Goal: Task Accomplishment & Management: Use online tool/utility

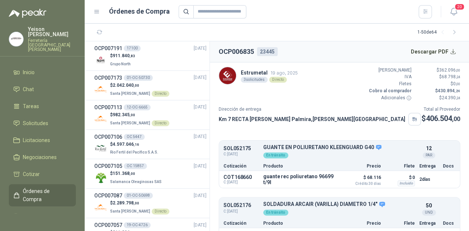
scroll to position [81, 0]
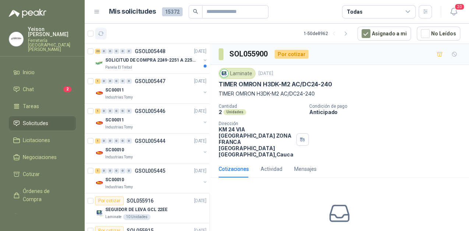
click at [105, 32] on button "button" at bounding box center [101, 34] width 12 height 12
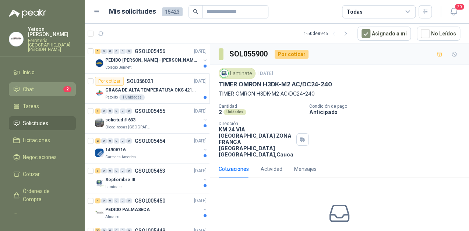
click at [55, 85] on li "Chat 2" at bounding box center [42, 89] width 58 height 8
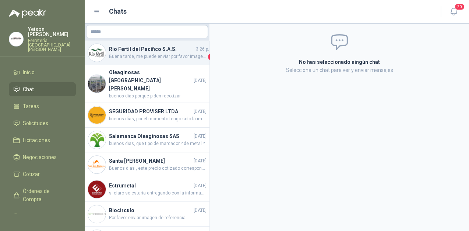
click at [154, 50] on h4 "Rio Fertil del Pacífico S.A.S." at bounding box center [151, 49] width 85 height 8
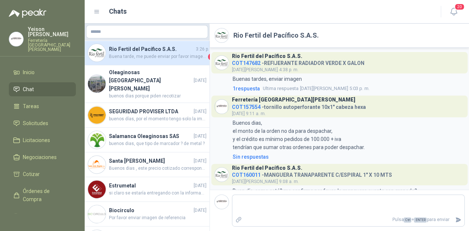
scroll to position [712, 0]
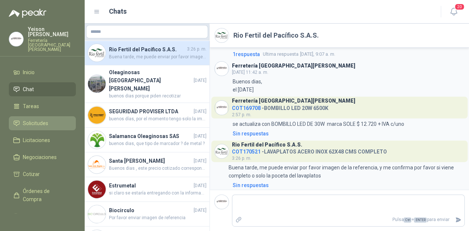
click at [39, 119] on span "Solicitudes" at bounding box center [35, 123] width 25 height 8
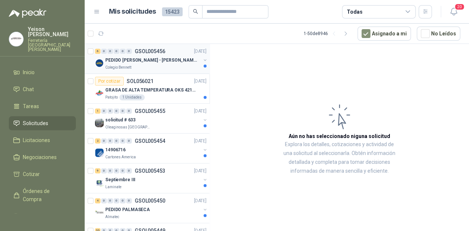
click at [161, 69] on div "Colegio Bennett" at bounding box center [152, 67] width 95 height 6
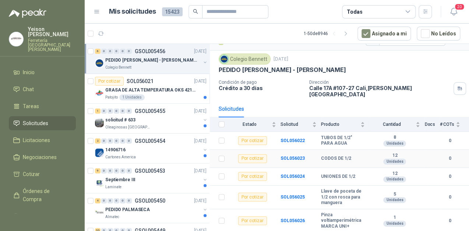
scroll to position [27, 0]
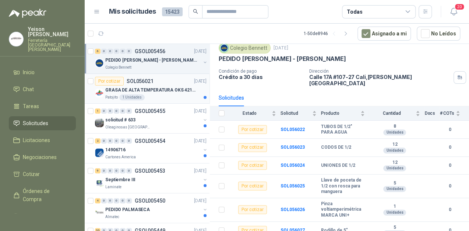
click at [134, 93] on div "GRASA DE ALTA TEMPERATURA OKS 4210 X 5 KG" at bounding box center [155, 89] width 101 height 9
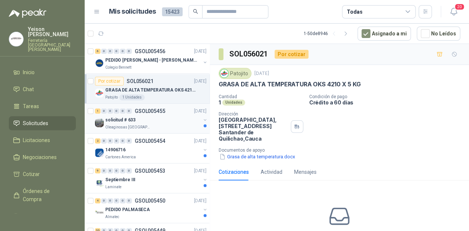
click at [150, 126] on div "Oleaginosas [GEOGRAPHIC_DATA][PERSON_NAME]" at bounding box center [152, 127] width 95 height 6
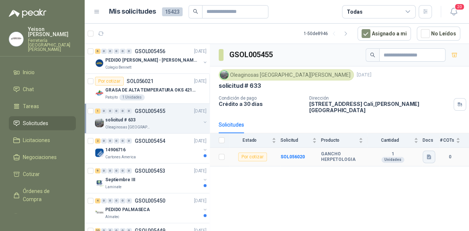
click at [424, 150] on button "button" at bounding box center [429, 156] width 13 height 13
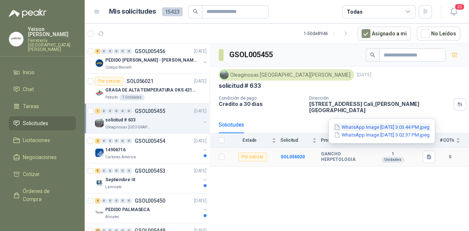
click at [360, 128] on button "WhatsApp Image 2025-09-15 at 3.03.44 PM.jpeg" at bounding box center [381, 127] width 97 height 8
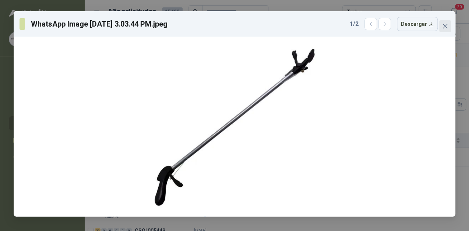
click at [443, 28] on icon "close" at bounding box center [445, 26] width 6 height 6
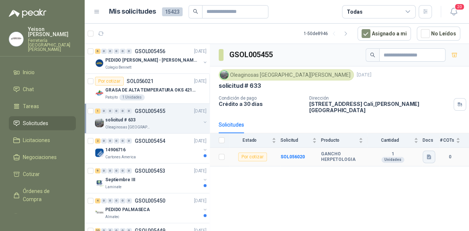
click at [429, 154] on icon "button" at bounding box center [429, 156] width 4 height 5
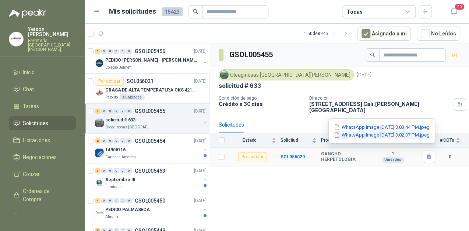
click at [373, 133] on button "WhatsApp Image 2025-09-15 at 3.02.37 PM.jpeg" at bounding box center [381, 135] width 97 height 8
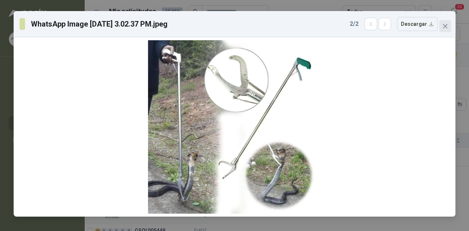
click at [448, 27] on span "Close" at bounding box center [445, 26] width 12 height 6
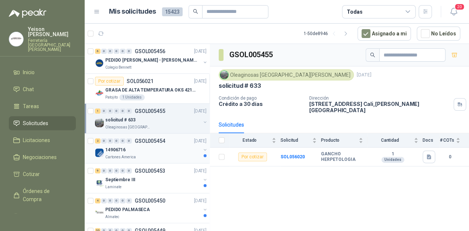
click at [143, 155] on div "Cartones America" at bounding box center [152, 157] width 95 height 6
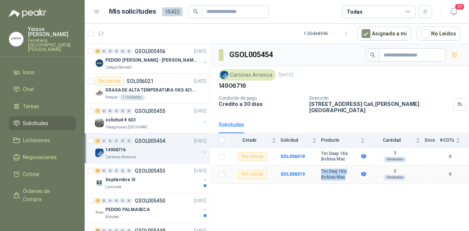
drag, startPoint x: 345, startPoint y: 170, endPoint x: 308, endPoint y: 166, distance: 37.4
click at [308, 166] on tr "Por cotizar SOL056019 Tm Daaj 1Ka Bobina Mac 3 Unidades 0" at bounding box center [339, 174] width 259 height 18
copy tr "Tm Daaj 1Ka Bobina Mac"
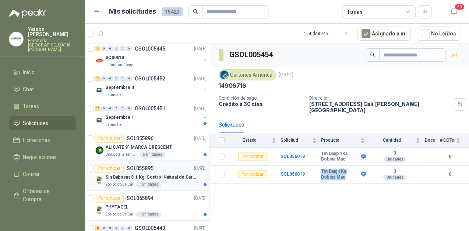
scroll to position [324, 0]
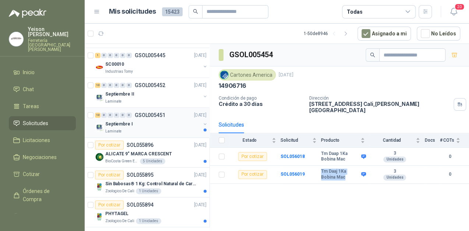
click at [150, 128] on div "Laminate" at bounding box center [152, 131] width 95 height 6
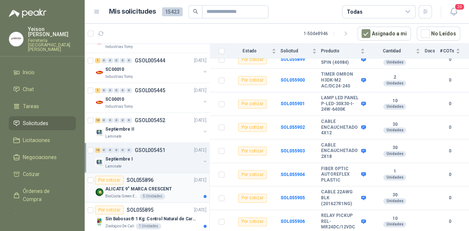
scroll to position [236, 0]
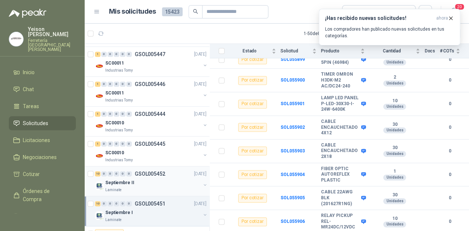
click at [152, 178] on div "Septiembre II" at bounding box center [152, 182] width 95 height 9
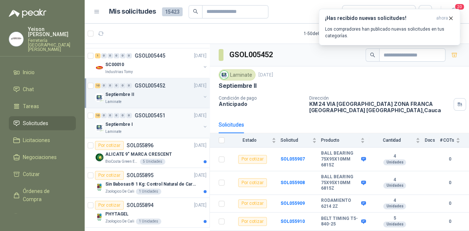
scroll to position [324, 0]
click at [156, 155] on p "ALICATE 9" MARCA CRESCENT" at bounding box center [138, 153] width 67 height 7
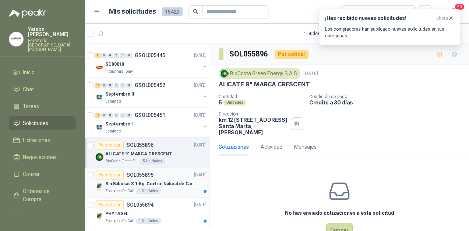
scroll to position [412, 0]
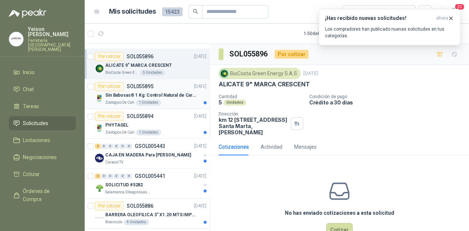
click at [166, 93] on p "Sin Babosas® 1 Kg: Control Natural de Caracoles y Babosas" at bounding box center [151, 95] width 92 height 7
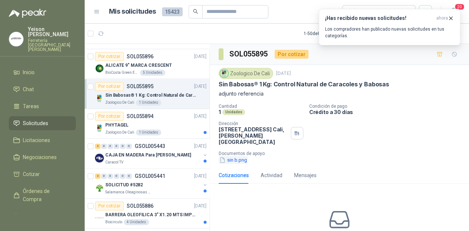
click at [242, 161] on button "sin b.png" at bounding box center [233, 160] width 29 height 8
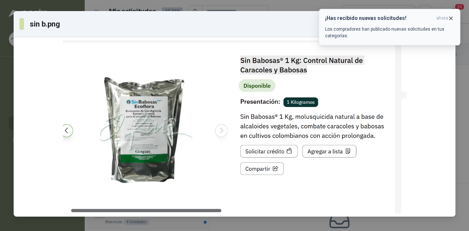
click at [450, 17] on icon "button" at bounding box center [451, 18] width 3 height 3
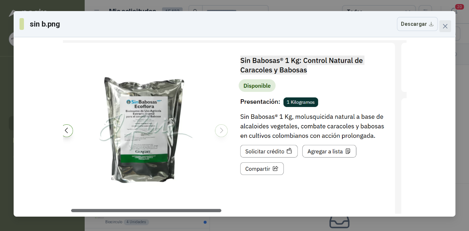
click at [445, 25] on icon "close" at bounding box center [445, 26] width 6 height 6
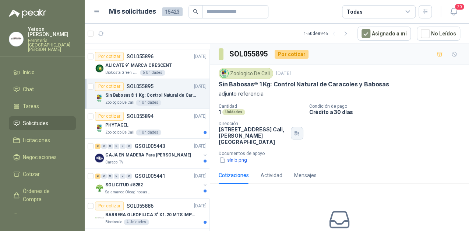
click at [298, 132] on icon "button" at bounding box center [298, 132] width 1 height 3
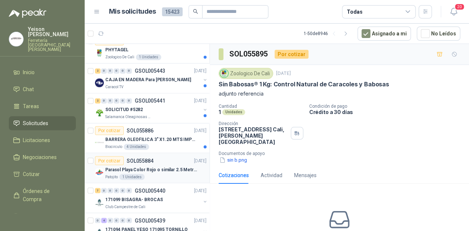
scroll to position [501, 0]
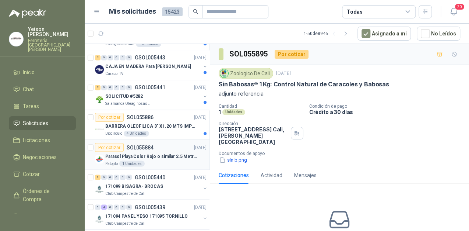
click at [163, 152] on p "Parasol Playa Color Rojo o similar 2.5 Metros Uv+50" at bounding box center [151, 155] width 92 height 7
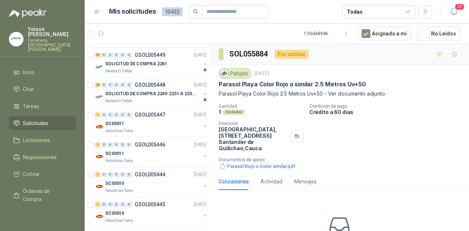
scroll to position [177, 0]
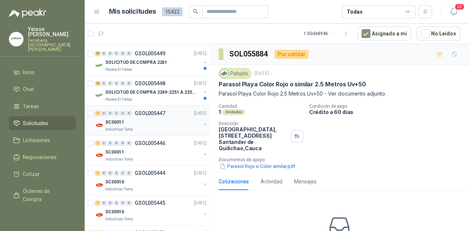
click at [172, 120] on div "SC00011" at bounding box center [152, 121] width 95 height 9
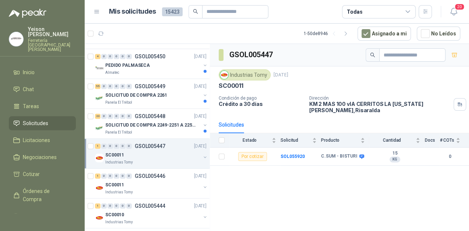
scroll to position [88, 0]
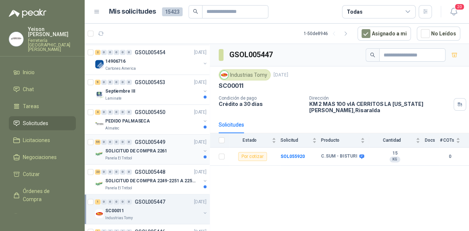
click at [172, 158] on div "Panela El Trébol" at bounding box center [152, 158] width 95 height 6
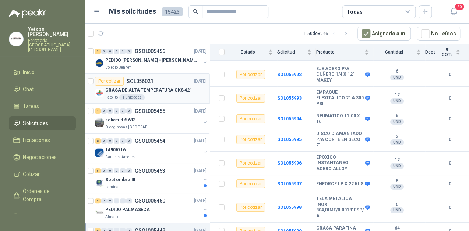
click at [164, 91] on p "GRASA DE ALTA TEMPERATURA OKS 4210 X 5 KG" at bounding box center [151, 90] width 92 height 7
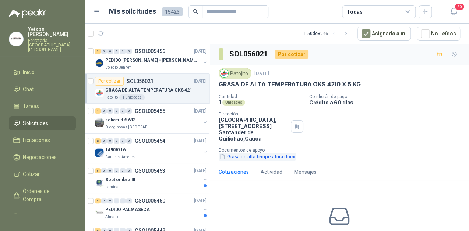
click at [269, 155] on button "Grasa de alta temperatura.docx" at bounding box center [257, 156] width 77 height 8
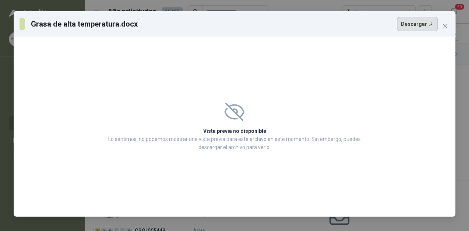
click at [422, 21] on button "Descargar" at bounding box center [417, 24] width 41 height 14
click at [442, 24] on icon "close" at bounding box center [445, 26] width 6 height 6
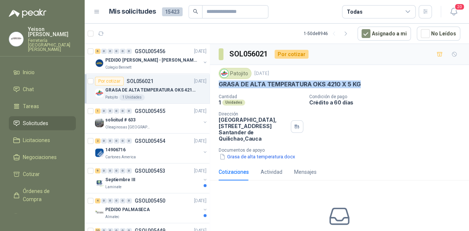
drag, startPoint x: 359, startPoint y: 84, endPoint x: 213, endPoint y: 80, distance: 146.6
click at [213, 80] on div "Patojito 15 sept, 2025 GRASA DE ALTA TEMPERATURA OKS 4210 X 5 KG Cantidad 1 Uni…" at bounding box center [339, 114] width 259 height 98
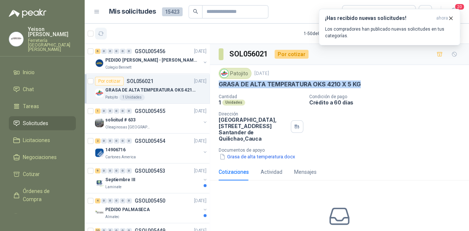
click at [99, 32] on icon "button" at bounding box center [101, 34] width 6 height 6
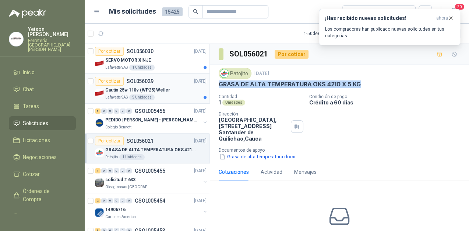
click at [178, 92] on div "Cautín 25w 110v (WP25) Weller" at bounding box center [155, 89] width 101 height 9
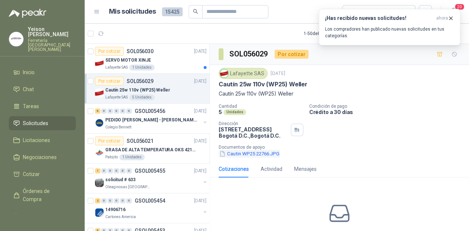
click at [252, 155] on button "Cautin WP25 22766.JPG" at bounding box center [250, 154] width 62 height 8
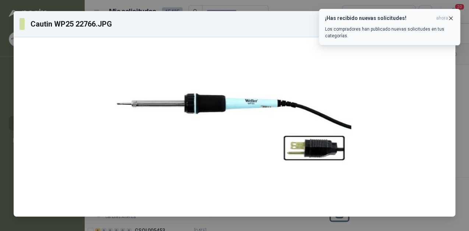
click at [450, 16] on icon "button" at bounding box center [451, 18] width 6 height 6
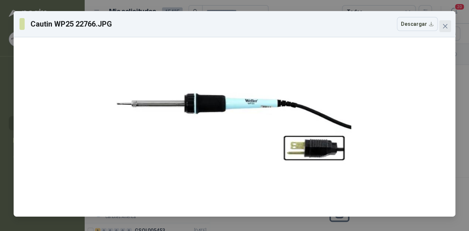
click at [447, 25] on icon "close" at bounding box center [445, 26] width 4 height 4
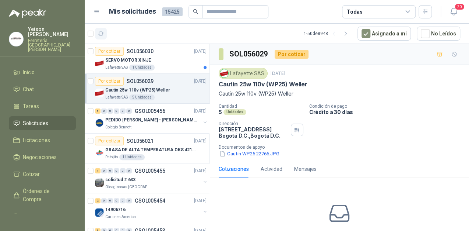
click at [102, 31] on icon "button" at bounding box center [101, 34] width 6 height 6
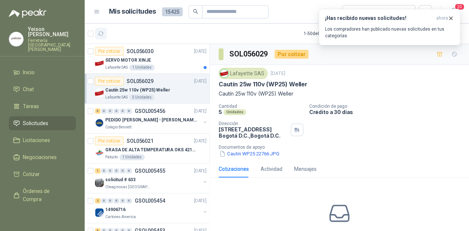
click at [106, 37] on button "button" at bounding box center [101, 34] width 12 height 12
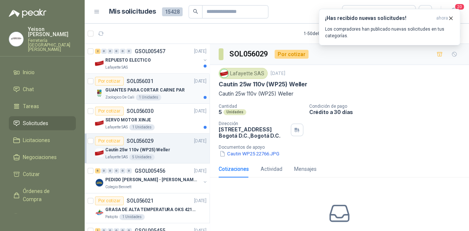
click at [162, 87] on p "GUANTES PARA CORTAR CARNE PAR" at bounding box center [145, 90] width 80 height 7
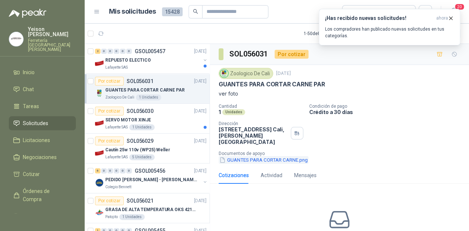
click at [273, 160] on button "GUANTES PARA CORTAR CARNE.png" at bounding box center [264, 160] width 90 height 8
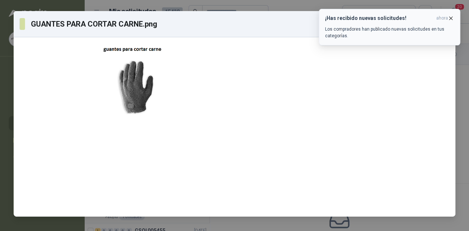
click at [448, 17] on icon "button" at bounding box center [451, 18] width 6 height 6
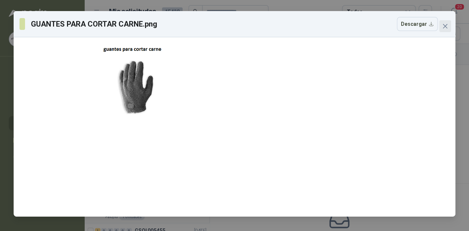
click at [445, 21] on button "Close" at bounding box center [445, 26] width 12 height 12
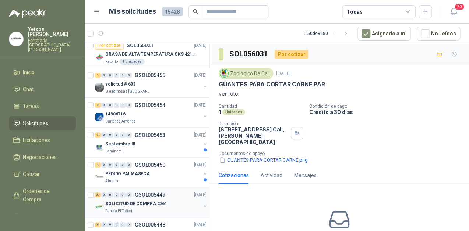
scroll to position [147, 0]
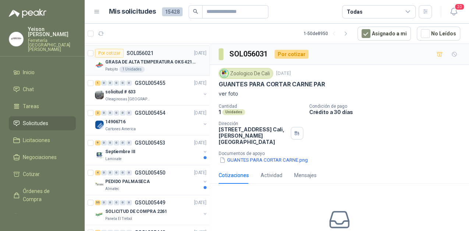
click at [163, 62] on p "GRASA DE ALTA TEMPERATURA OKS 4210 X 5 KG" at bounding box center [151, 62] width 92 height 7
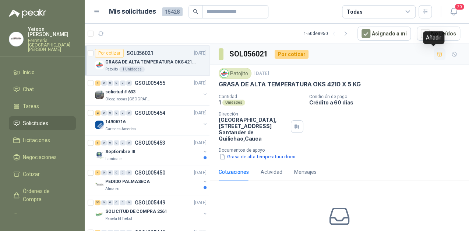
click at [434, 57] on button "button" at bounding box center [440, 54] width 12 height 12
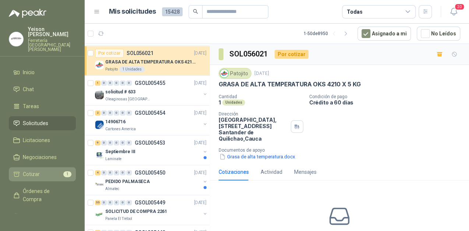
click at [50, 170] on li "Cotizar 1" at bounding box center [42, 174] width 58 height 8
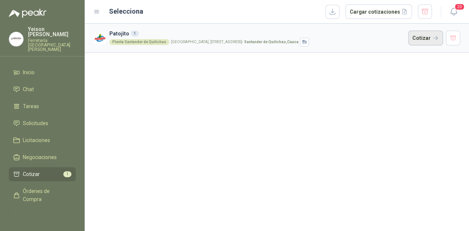
click at [431, 36] on button "Cotizar" at bounding box center [425, 38] width 35 height 15
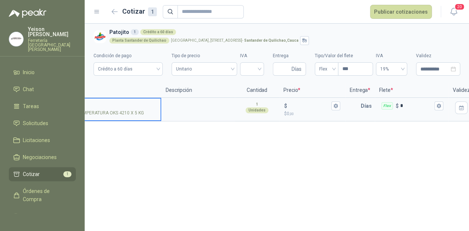
scroll to position [0, 130]
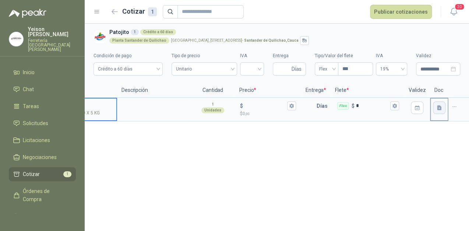
click at [436, 106] on icon "button" at bounding box center [439, 108] width 6 height 6
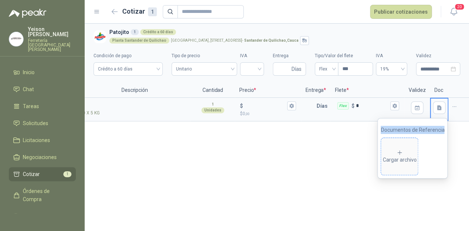
click at [402, 154] on icon at bounding box center [400, 152] width 7 height 7
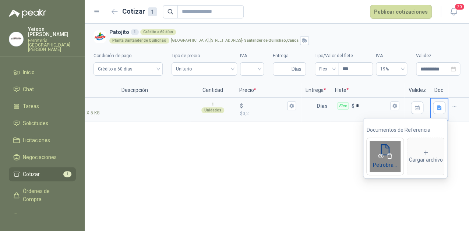
click at [382, 157] on icon "eye" at bounding box center [381, 156] width 6 height 6
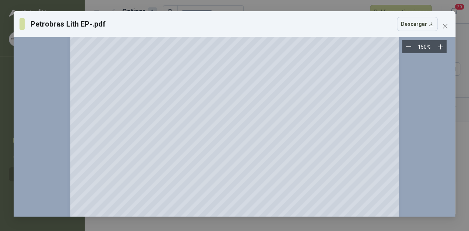
scroll to position [32, 0]
click at [449, 25] on span "Close" at bounding box center [445, 26] width 12 height 6
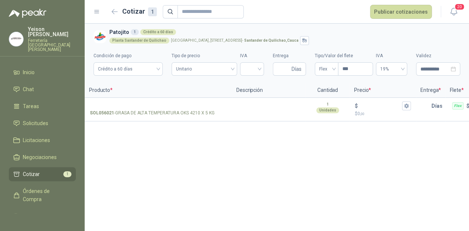
scroll to position [0, 0]
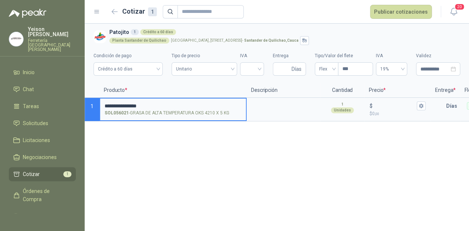
click at [103, 105] on label "**********" at bounding box center [173, 108] width 146 height 21
click at [105, 105] on input "**********" at bounding box center [173, 106] width 137 height 6
click at [105, 103] on input "**********" at bounding box center [173, 106] width 137 height 6
click at [200, 106] on input "**********" at bounding box center [173, 106] width 137 height 6
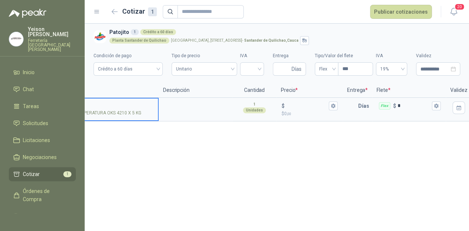
scroll to position [0, 103]
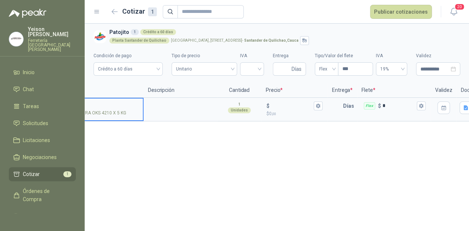
type input "**********"
click at [282, 106] on input "$ $ 0 ,00" at bounding box center [291, 106] width 41 height 6
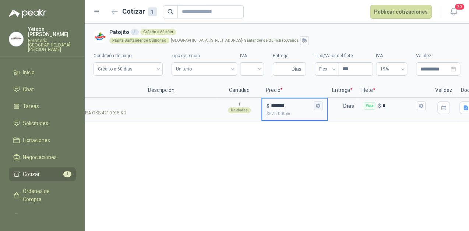
type input "*******"
click at [321, 106] on button "$ ******* $ 675.000 ,00" at bounding box center [318, 105] width 9 height 9
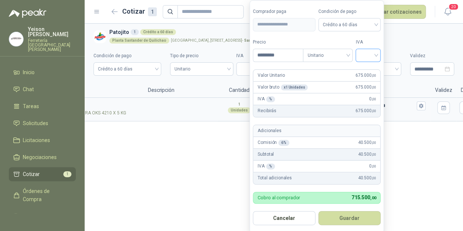
click at [372, 54] on input "search" at bounding box center [368, 54] width 16 height 11
click at [366, 70] on div "19%" at bounding box center [371, 71] width 14 height 8
click at [348, 212] on button "Guardar" at bounding box center [350, 218] width 63 height 14
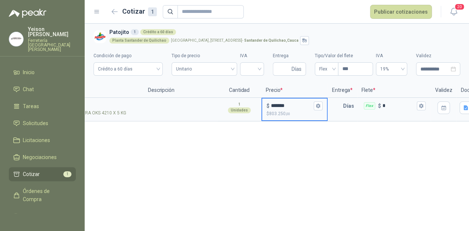
scroll to position [0, 130]
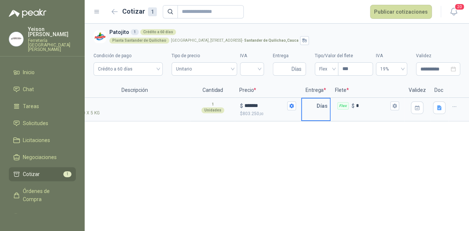
click at [314, 103] on input "text" at bounding box center [309, 105] width 15 height 15
type input "*"
click at [394, 106] on icon "button" at bounding box center [395, 105] width 4 height 4
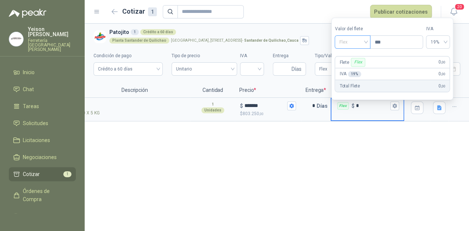
click at [368, 41] on div "Flex" at bounding box center [353, 41] width 36 height 13
click at [355, 71] on div "Incluido" at bounding box center [354, 69] width 26 height 8
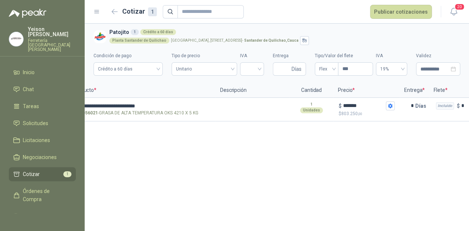
scroll to position [0, 0]
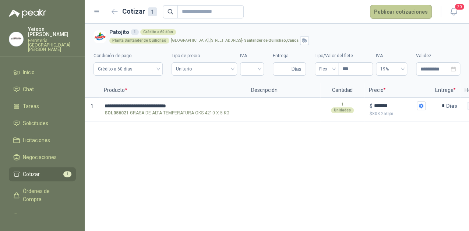
click at [407, 14] on button "Publicar cotizaciones" at bounding box center [401, 12] width 62 height 14
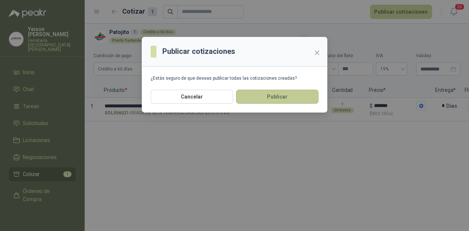
click at [282, 94] on button "Publicar" at bounding box center [277, 96] width 82 height 14
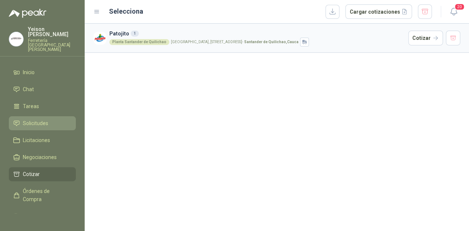
click at [28, 119] on span "Solicitudes" at bounding box center [35, 123] width 25 height 8
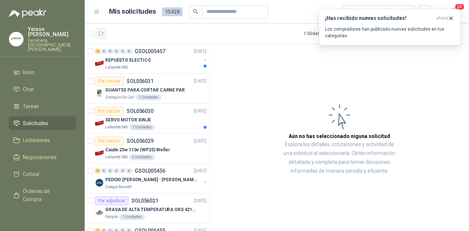
click at [102, 35] on icon "button" at bounding box center [101, 34] width 6 height 4
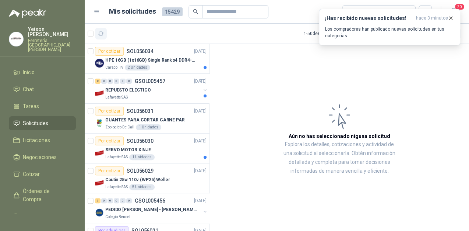
click at [105, 32] on button "button" at bounding box center [101, 34] width 12 height 12
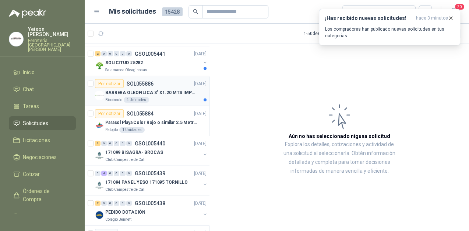
scroll to position [678, 0]
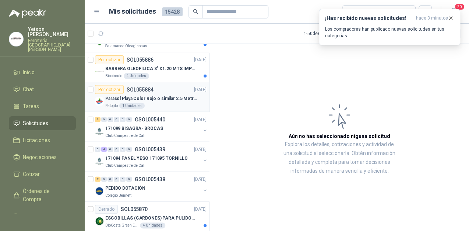
click at [159, 103] on div "Patojito 1 Unidades" at bounding box center [155, 106] width 101 height 6
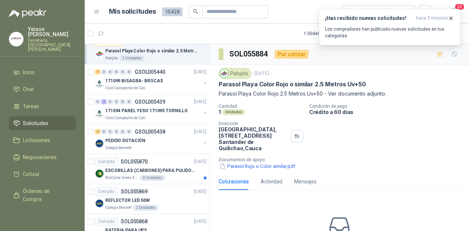
scroll to position [726, 0]
click at [165, 52] on div "Parasol Playa Color Rojo o similar 2.5 Metros Uv+50" at bounding box center [155, 50] width 101 height 9
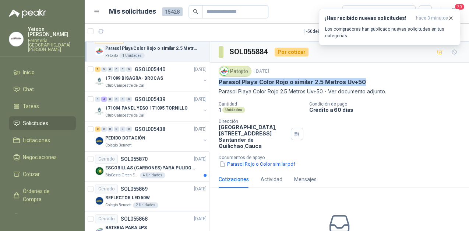
drag, startPoint x: 365, startPoint y: 80, endPoint x: 220, endPoint y: 80, distance: 145.5
click at [220, 80] on div "Parasol Playa Color Rojo o similar 2.5 Metros Uv+50" at bounding box center [340, 82] width 242 height 8
copy p "Parasol Playa Color Rojo o similar 2.5 Metros Uv+50"
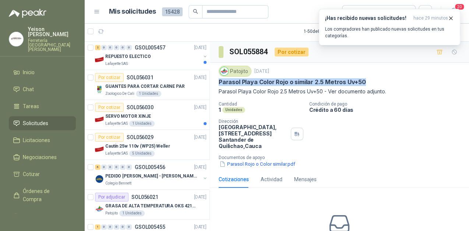
scroll to position [0, 0]
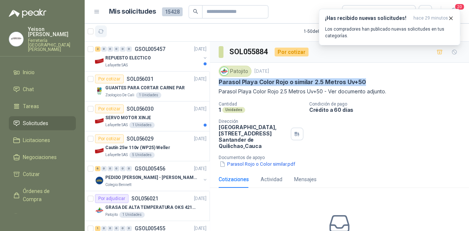
click at [105, 29] on button "button" at bounding box center [101, 31] width 12 height 12
click at [454, 13] on button "¡Has recibido nuevas solicitudes! hace 29 minutos Los compradores han publicado…" at bounding box center [389, 27] width 141 height 36
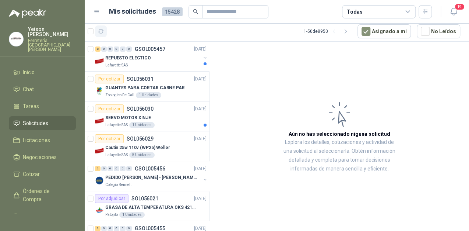
click at [100, 32] on icon "button" at bounding box center [101, 31] width 6 height 6
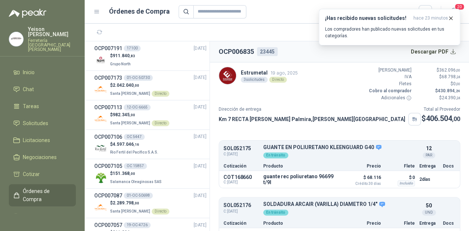
scroll to position [81, 0]
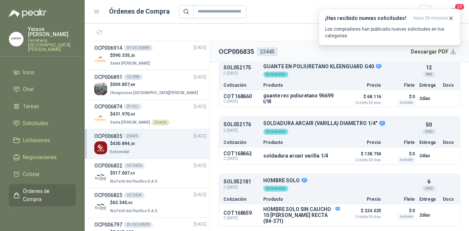
click at [124, 150] on span "Estrumetal" at bounding box center [119, 152] width 19 height 4
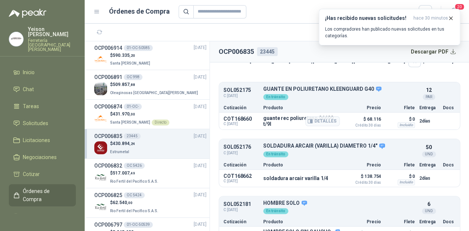
scroll to position [0, 0]
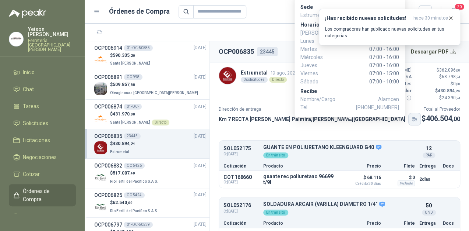
click at [408, 122] on button "button" at bounding box center [414, 119] width 13 height 13
